Goal: Information Seeking & Learning: Learn about a topic

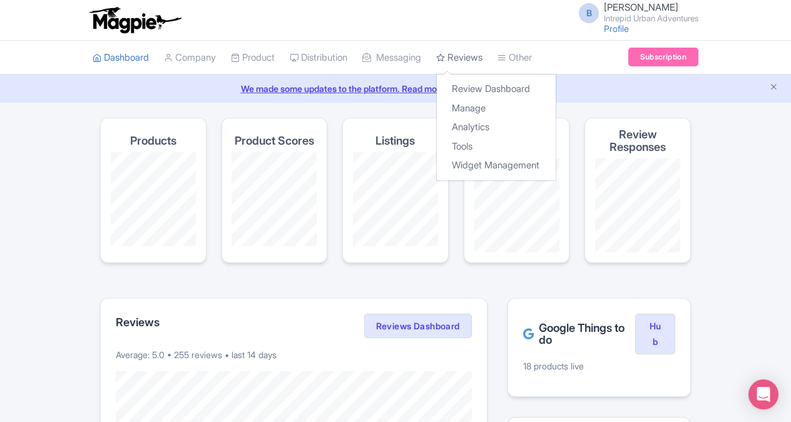
click at [483, 53] on link "Reviews" at bounding box center [459, 58] width 46 height 34
click at [498, 129] on link "Analytics" at bounding box center [496, 127] width 119 height 19
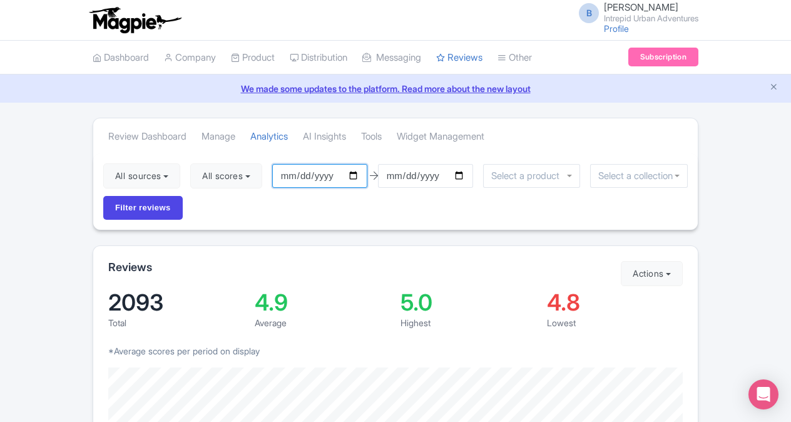
click at [359, 173] on input "2025-06-18" at bounding box center [319, 176] width 95 height 24
type input "[DATE]"
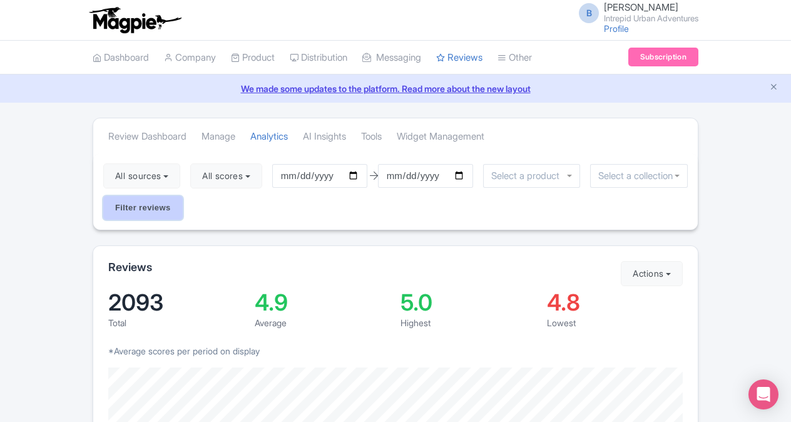
click at [164, 199] on input "Filter reviews" at bounding box center [143, 208] width 80 height 24
click at [677, 175] on div at bounding box center [639, 176] width 98 height 24
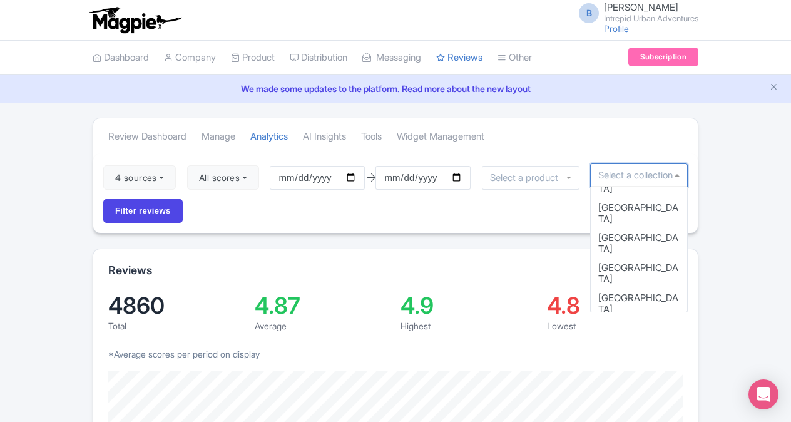
scroll to position [81, 0]
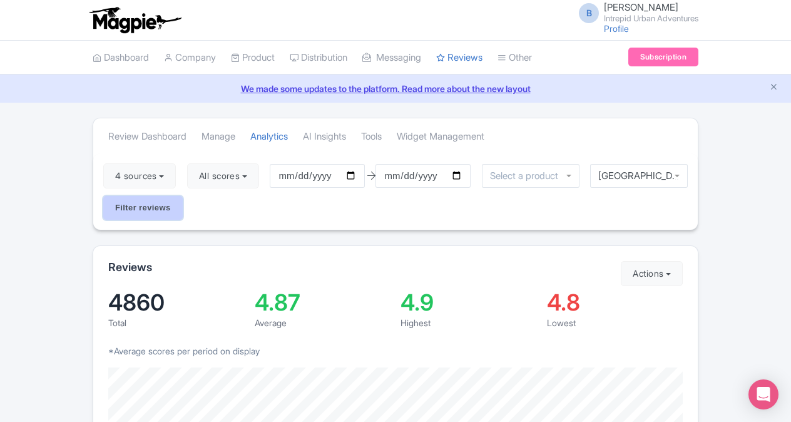
click at [154, 209] on input "Filter reviews" at bounding box center [143, 208] width 80 height 24
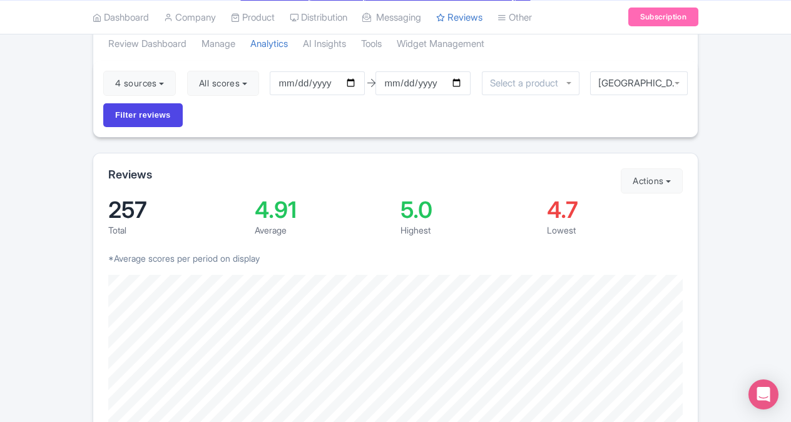
scroll to position [74, 0]
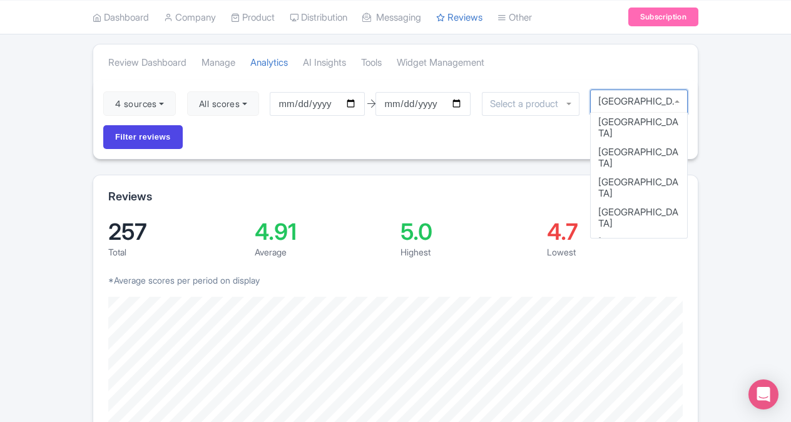
click at [677, 101] on div "[GEOGRAPHIC_DATA]" at bounding box center [639, 102] width 98 height 24
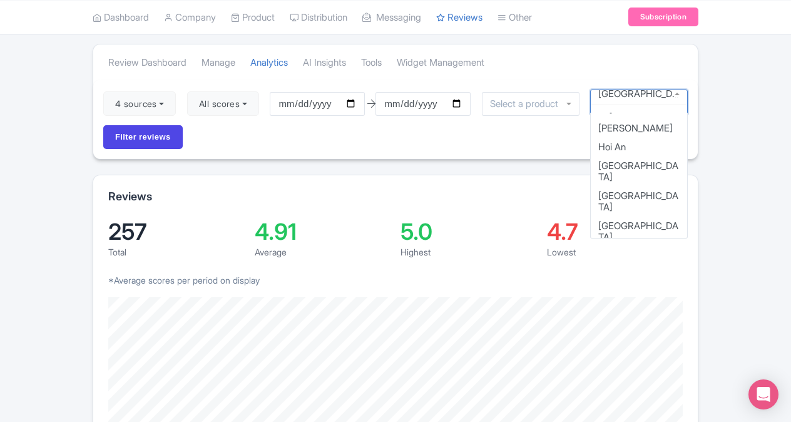
scroll to position [0, 0]
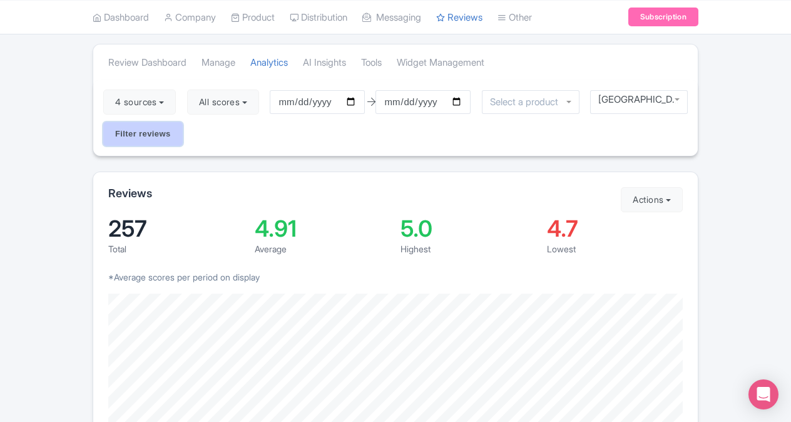
click at [148, 134] on input "Filter reviews" at bounding box center [143, 134] width 80 height 24
